Goal: Find specific page/section: Find specific page/section

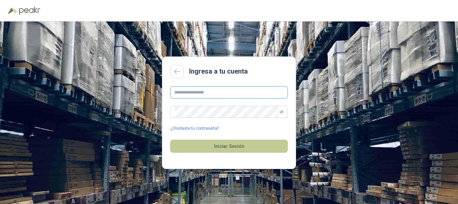
type input "**********"
click at [239, 145] on button "Iniciar Sesión" at bounding box center [228, 146] width 117 height 13
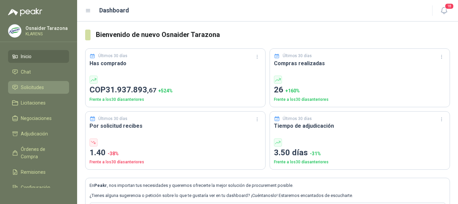
click at [34, 91] on link "Solicitudes" at bounding box center [38, 87] width 61 height 13
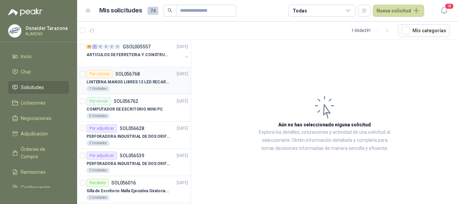
click at [140, 85] on div "LINTERNA MANOS LIBRES 12 LED RECARGALE" at bounding box center [138, 82] width 102 height 8
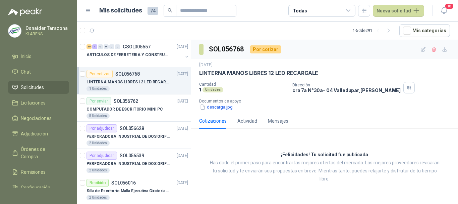
drag, startPoint x: 170, startPoint y: 79, endPoint x: 160, endPoint y: 80, distance: 9.8
click at [161, 80] on p "LINTERNA MANOS LIBRES 12 LED RECARGALE" at bounding box center [129, 82] width 84 height 6
click at [160, 80] on p "LINTERNA MANOS LIBRES 12 LED RECARGALE" at bounding box center [129, 82] width 84 height 6
click at [436, 48] on icon "button" at bounding box center [435, 50] width 6 height 6
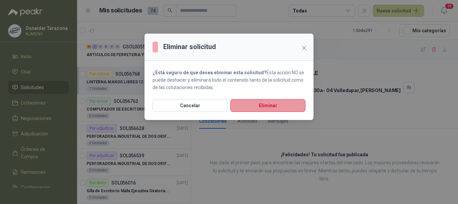
click at [273, 105] on button "Eliminar" at bounding box center [268, 105] width 75 height 13
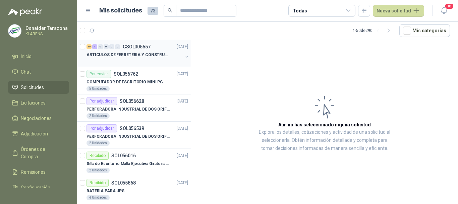
click at [137, 54] on p "ARTICULOS DE FERRETERIA Y CONSTRUCCION EN GENERAL" at bounding box center [129, 55] width 84 height 6
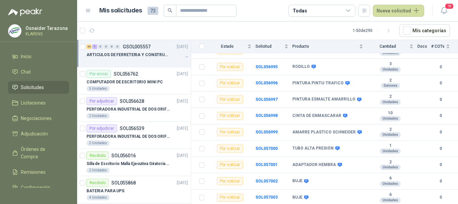
scroll to position [545, 0]
